Goal: Find specific page/section: Find specific page/section

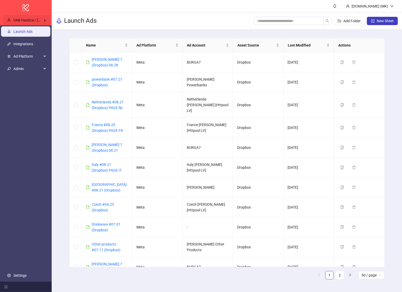
click at [36, 16] on div "UAB Hautica / Burga" at bounding box center [26, 20] width 47 height 10
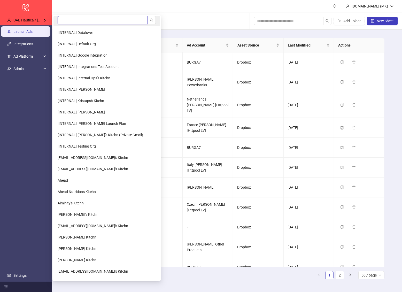
click at [74, 19] on input "search" at bounding box center [103, 20] width 90 height 8
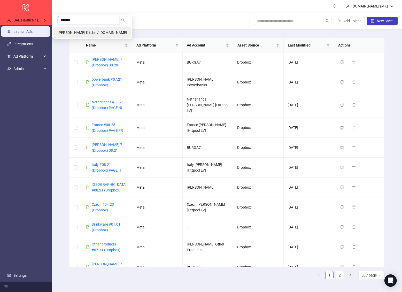
type input "*******"
click at [87, 32] on span "Harry McDonough's Kitchn / neuaura.co" at bounding box center [93, 32] width 70 height 4
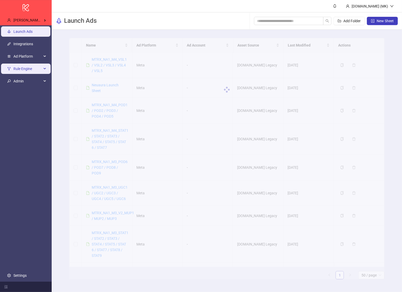
click at [41, 65] on span "Rule Engine" at bounding box center [27, 69] width 28 height 10
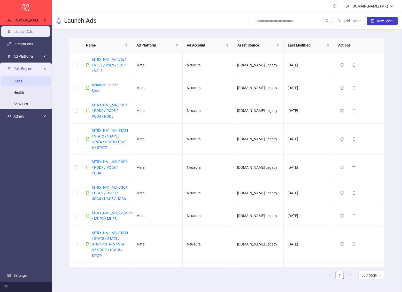
click at [22, 83] on link "Rules" at bounding box center [17, 81] width 9 height 4
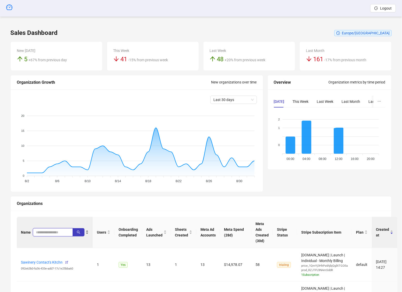
click at [43, 232] on input "search" at bounding box center [51, 233] width 30 height 6
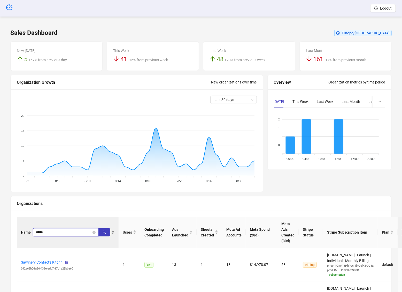
type input "*****"
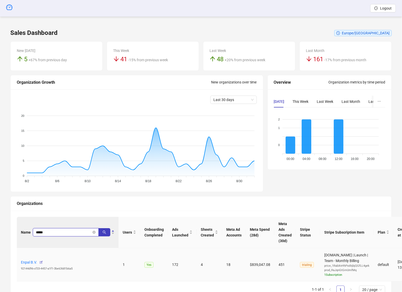
scroll to position [24, 0]
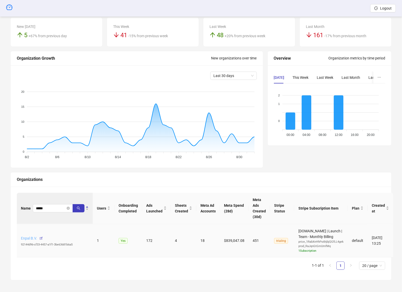
click at [32, 237] on link "Enpal B.V." at bounding box center [29, 238] width 16 height 4
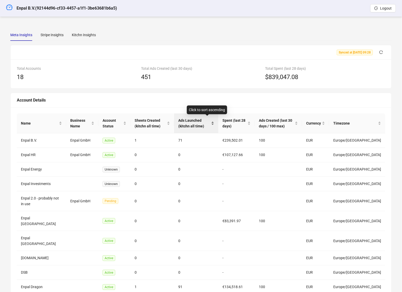
click at [203, 127] on span "Ads Launched (kitchn all time)" at bounding box center [194, 123] width 32 height 11
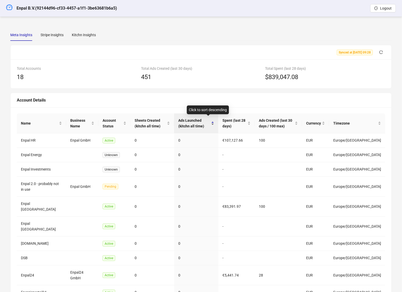
click at [203, 127] on span "Ads Launched (kitchn all time)" at bounding box center [194, 123] width 32 height 11
